Goal: Register for event/course

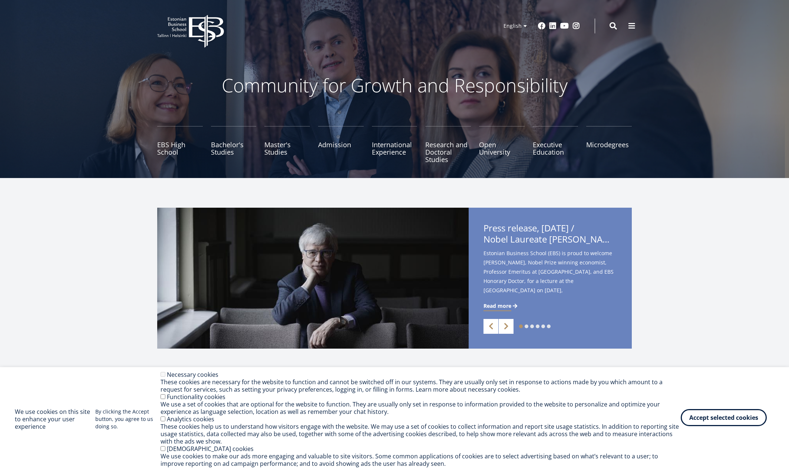
click at [729, 420] on button "Accept selected cookies" at bounding box center [724, 417] width 86 height 17
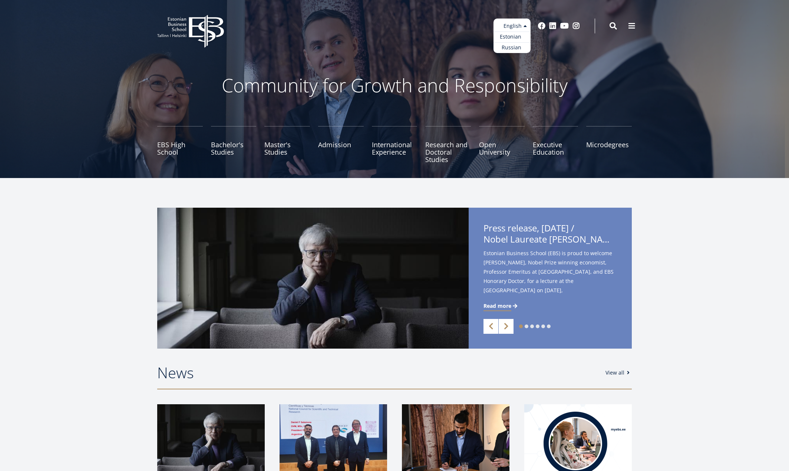
click at [514, 37] on link "Estonian" at bounding box center [512, 37] width 37 height 11
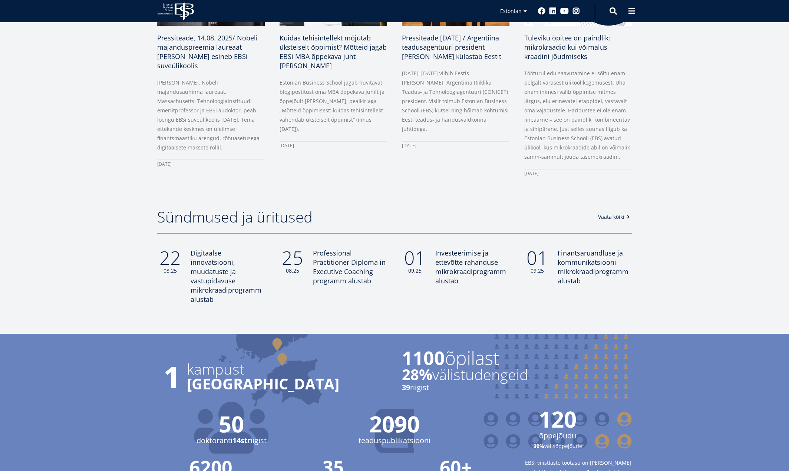
scroll to position [482, 0]
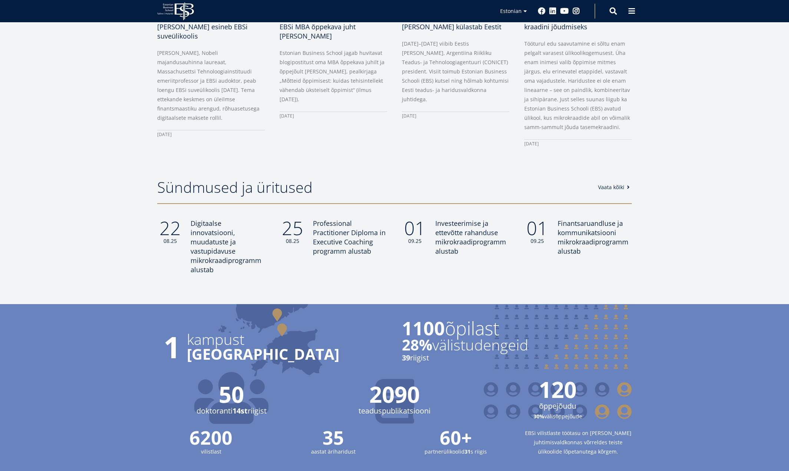
drag, startPoint x: 180, startPoint y: 362, endPoint x: 299, endPoint y: 359, distance: 118.7
click at [299, 359] on p "Tallinnas" at bounding box center [287, 354] width 200 height 15
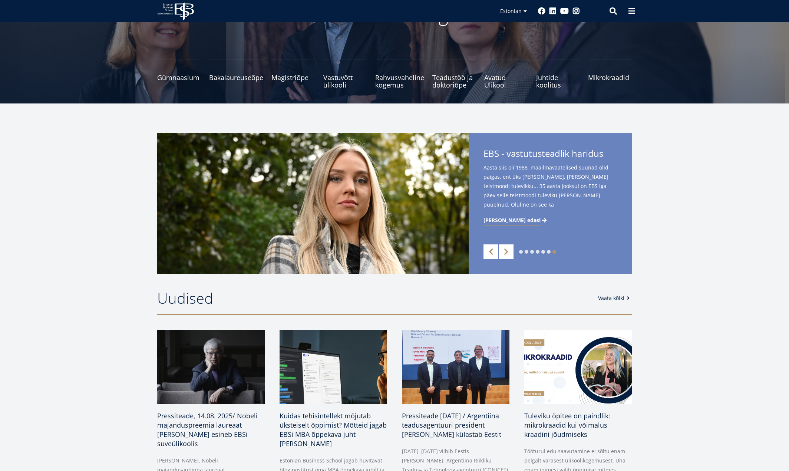
scroll to position [74, 0]
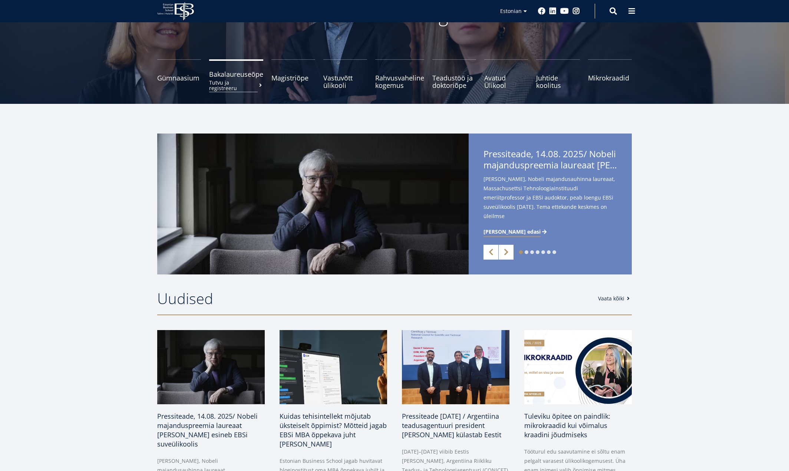
click at [222, 72] on span "Bakalaureuseõpe Tutvu ja registreeru" at bounding box center [236, 73] width 54 height 7
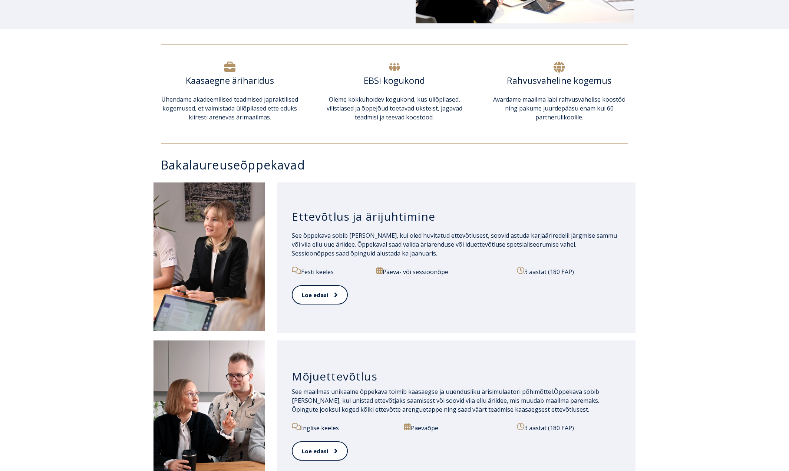
scroll to position [334, 0]
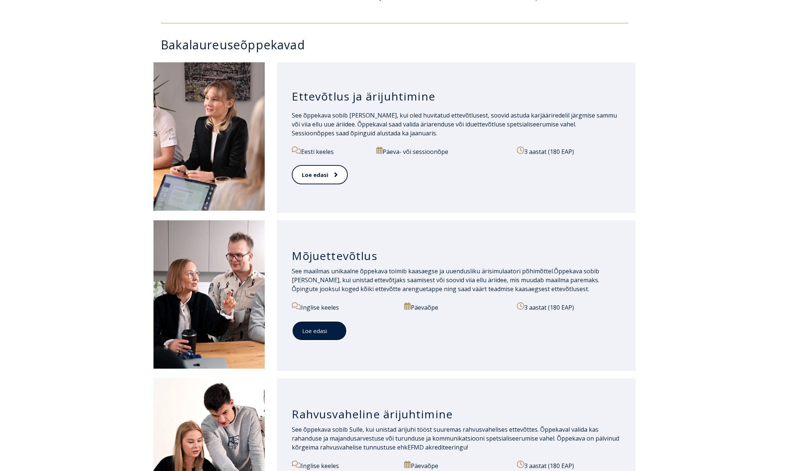
click at [325, 348] on div "Loe edasi" at bounding box center [456, 335] width 329 height 29
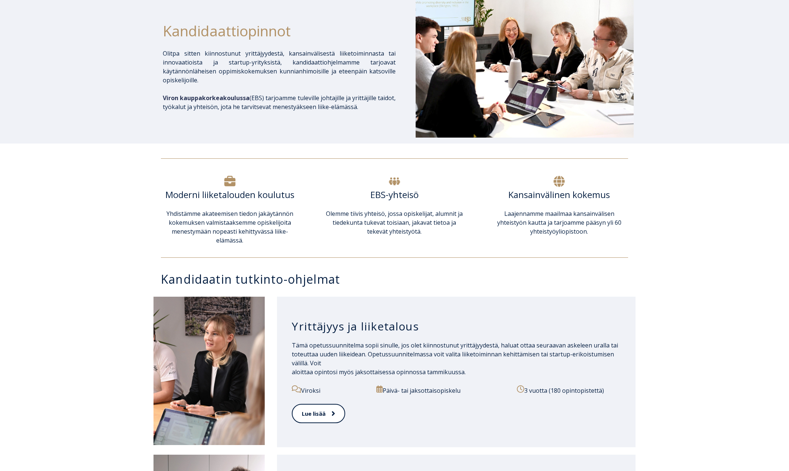
scroll to position [0, 0]
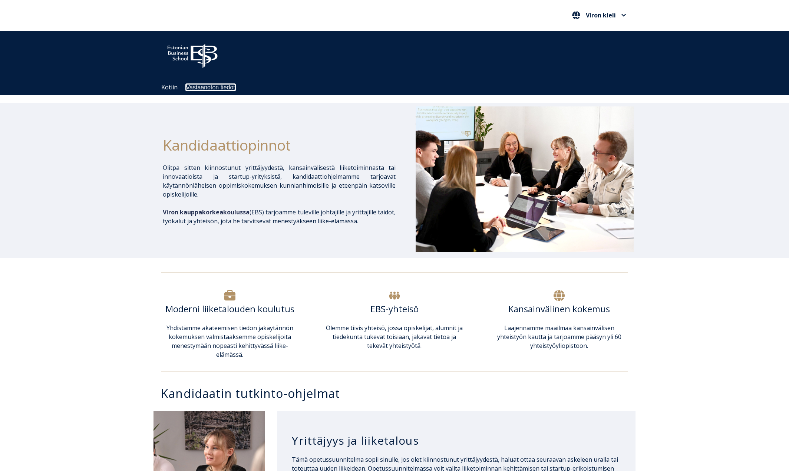
click at [208, 90] on font "Vastaanoton tiedot" at bounding box center [210, 87] width 49 height 6
